Goal: Task Accomplishment & Management: Manage account settings

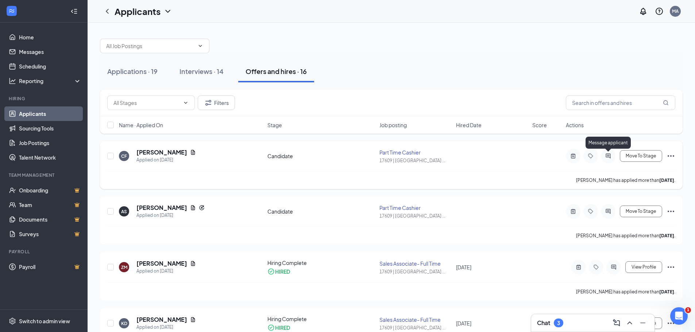
click at [608, 155] on icon "ActiveChat" at bounding box center [607, 156] width 5 height 5
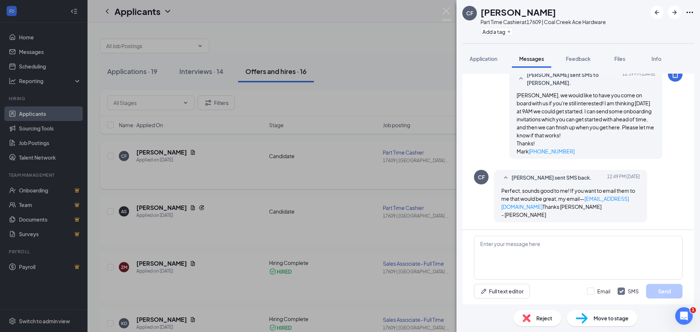
scroll to position [255, 0]
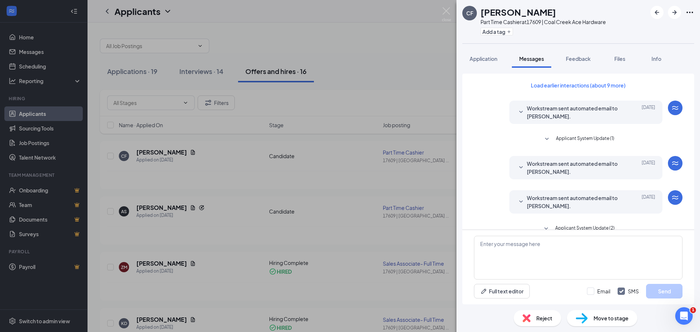
drag, startPoint x: 401, startPoint y: 43, endPoint x: 465, endPoint y: 59, distance: 66.2
click at [402, 43] on div "CF [PERSON_NAME] Part Time Cashier at 17609 | Coal Creek Ace Hardware Add a tag…" at bounding box center [350, 166] width 700 height 332
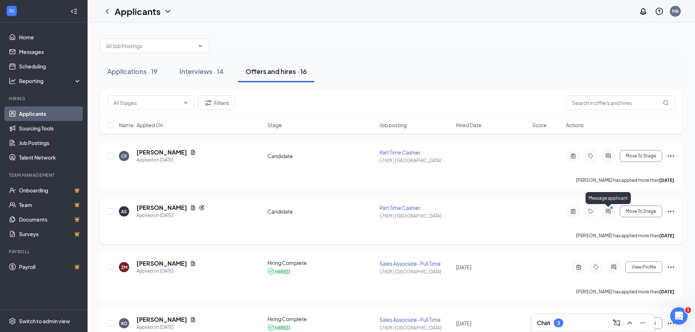
click at [607, 212] on icon "ActiveChat" at bounding box center [608, 212] width 9 height 6
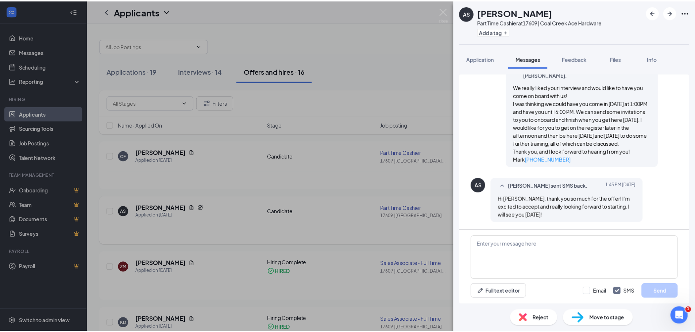
scroll to position [263, 0]
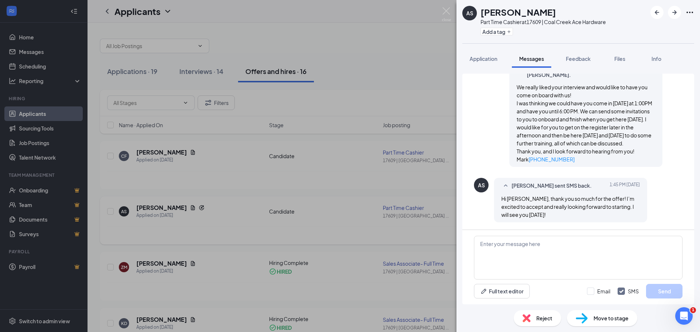
drag, startPoint x: 152, startPoint y: 26, endPoint x: 415, endPoint y: 102, distance: 273.7
click at [415, 102] on div "AS [PERSON_NAME] Part Time Cashier at 17609 | Coal Creek Ace Hardware Add a tag…" at bounding box center [350, 166] width 700 height 332
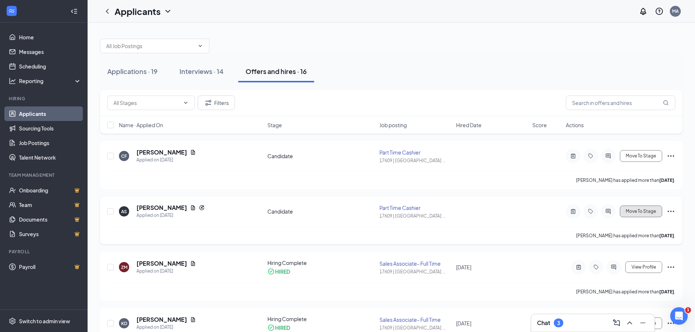
click at [642, 210] on span "Move To Stage" at bounding box center [641, 211] width 30 height 5
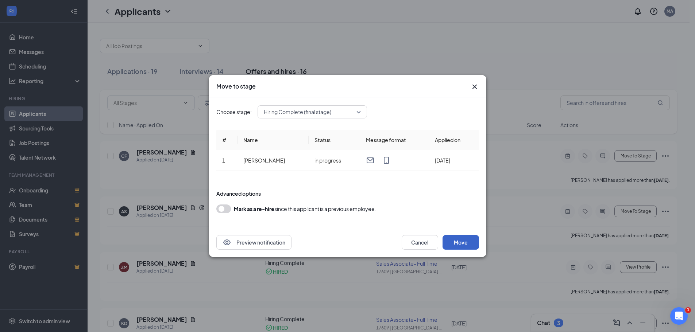
click at [460, 241] on button "Move" at bounding box center [460, 242] width 36 height 15
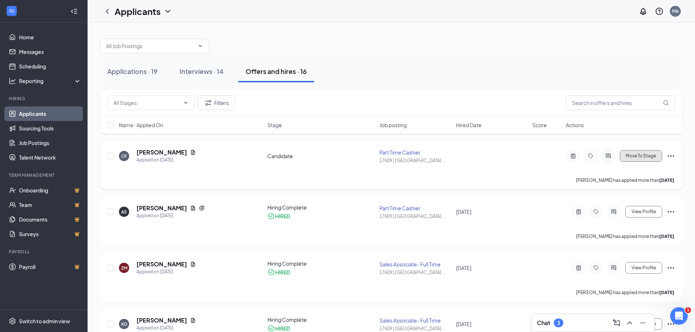
click at [647, 159] on button "Move To Stage" at bounding box center [641, 156] width 42 height 12
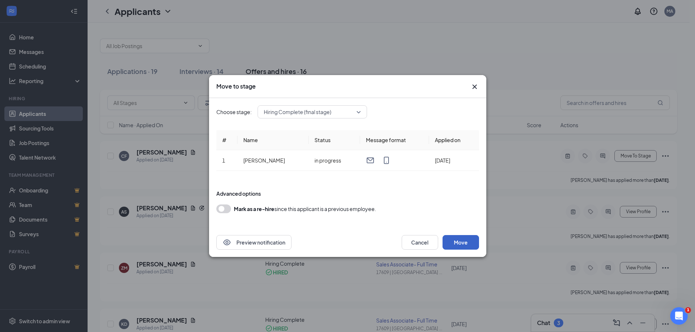
click at [456, 239] on button "Move" at bounding box center [460, 242] width 36 height 15
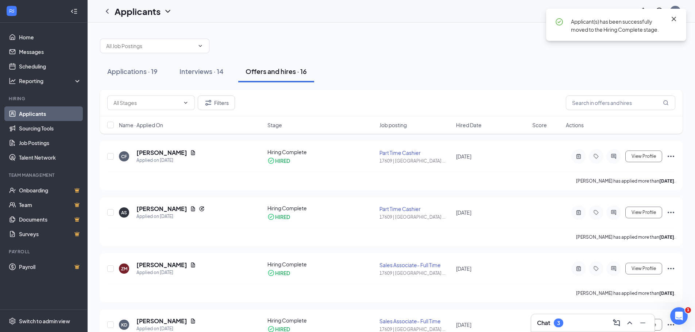
click at [671, 18] on icon "Cross" at bounding box center [673, 19] width 9 height 9
click at [145, 71] on div "Applications · 19" at bounding box center [132, 71] width 50 height 9
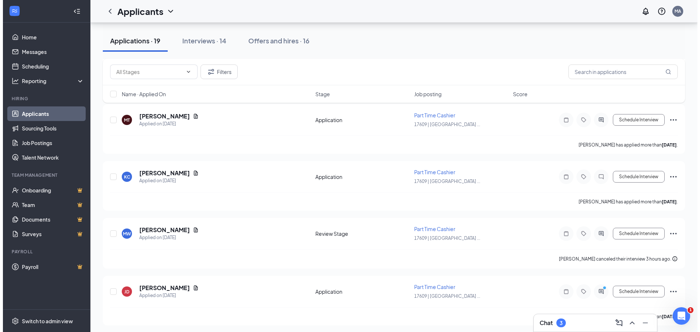
scroll to position [892, 0]
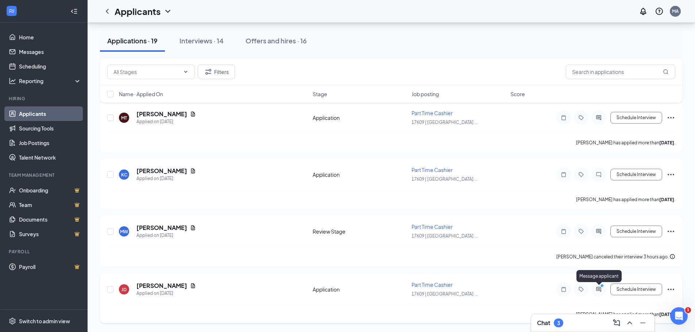
click at [597, 289] on icon "ActiveChat" at bounding box center [598, 290] width 9 height 6
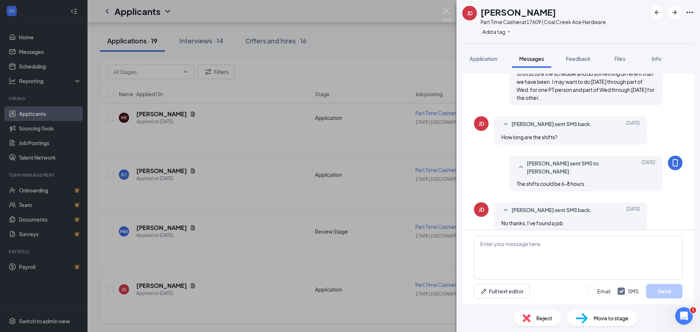
scroll to position [330, 0]
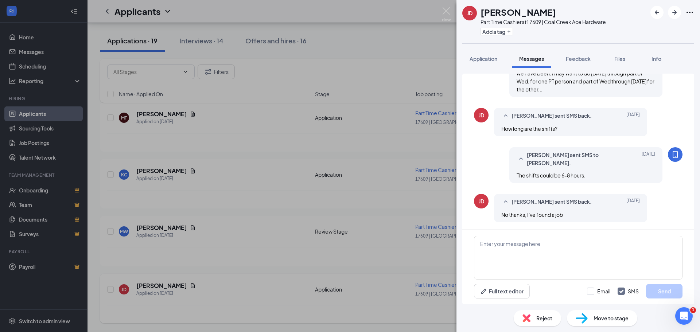
click at [541, 319] on span "Reject" at bounding box center [545, 318] width 16 height 8
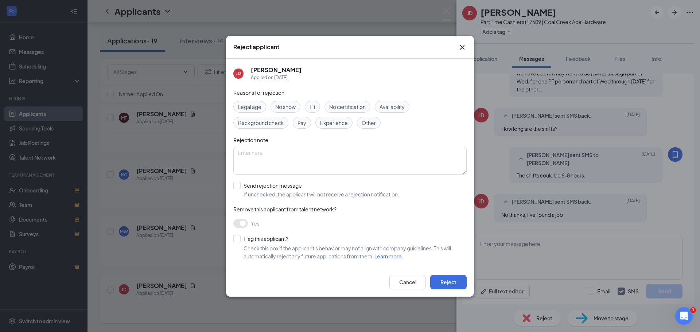
click at [371, 124] on span "Other" at bounding box center [369, 123] width 14 height 8
click at [241, 153] on textarea at bounding box center [349, 161] width 233 height 28
type textarea "Found a job"
click at [449, 282] on button "Reject" at bounding box center [448, 282] width 36 height 15
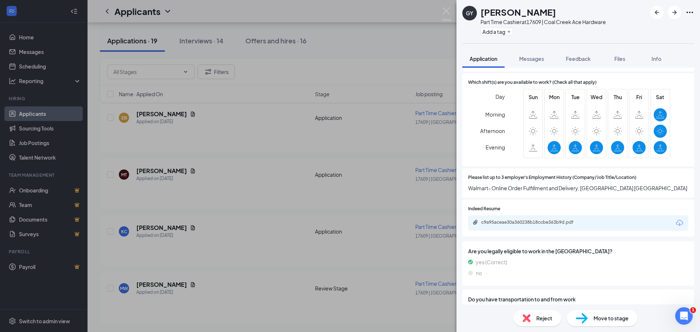
scroll to position [365, 0]
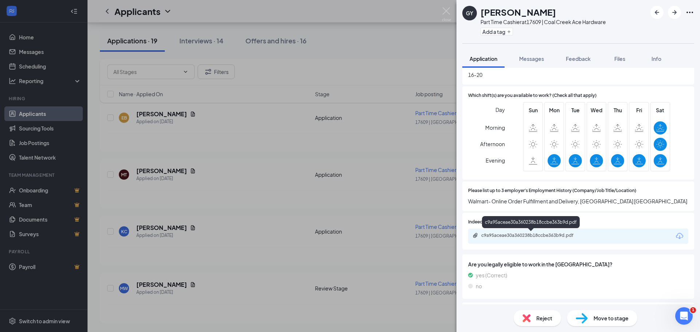
click at [509, 236] on div "c9a95aceae30a360238b18ccbe363b9d.pdf" at bounding box center [532, 236] width 102 height 6
